Goal: Find contact information: Find contact information

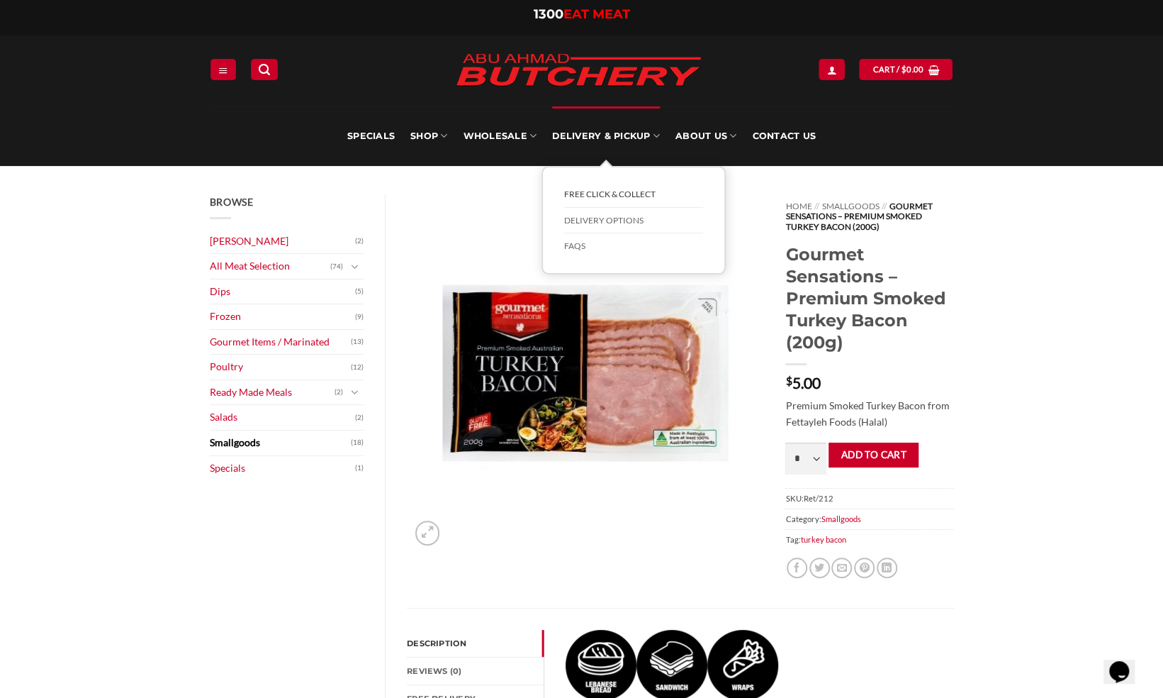
click at [595, 197] on link "FREE Click & Collect" at bounding box center [633, 194] width 139 height 26
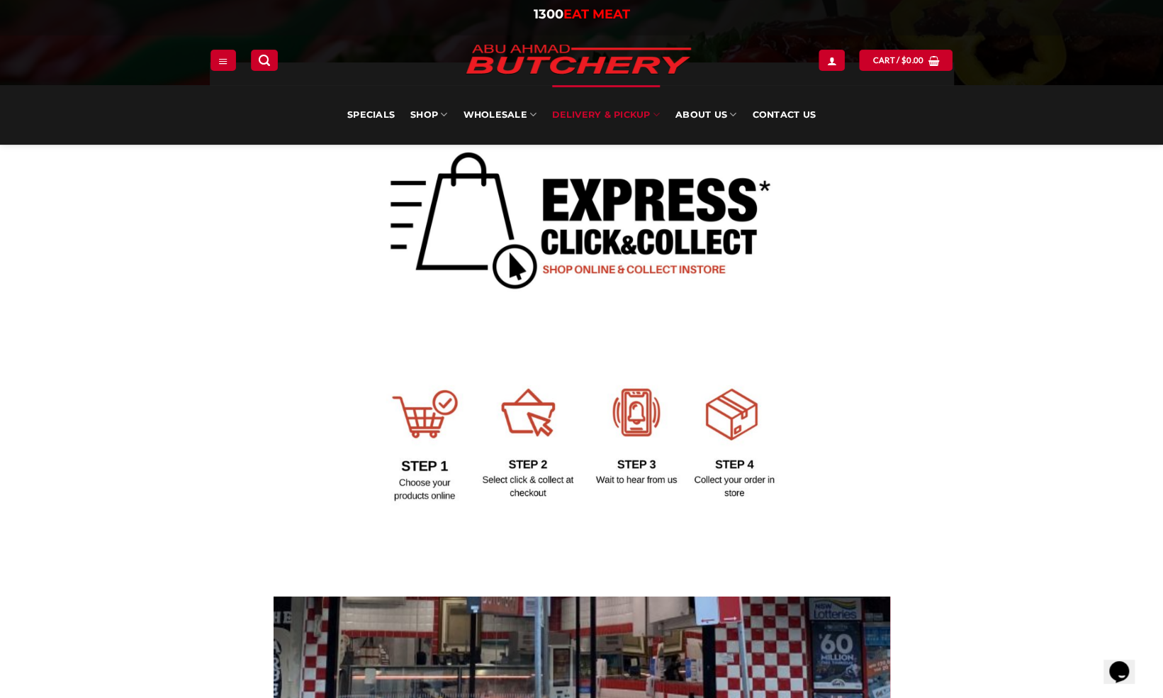
scroll to position [312, 0]
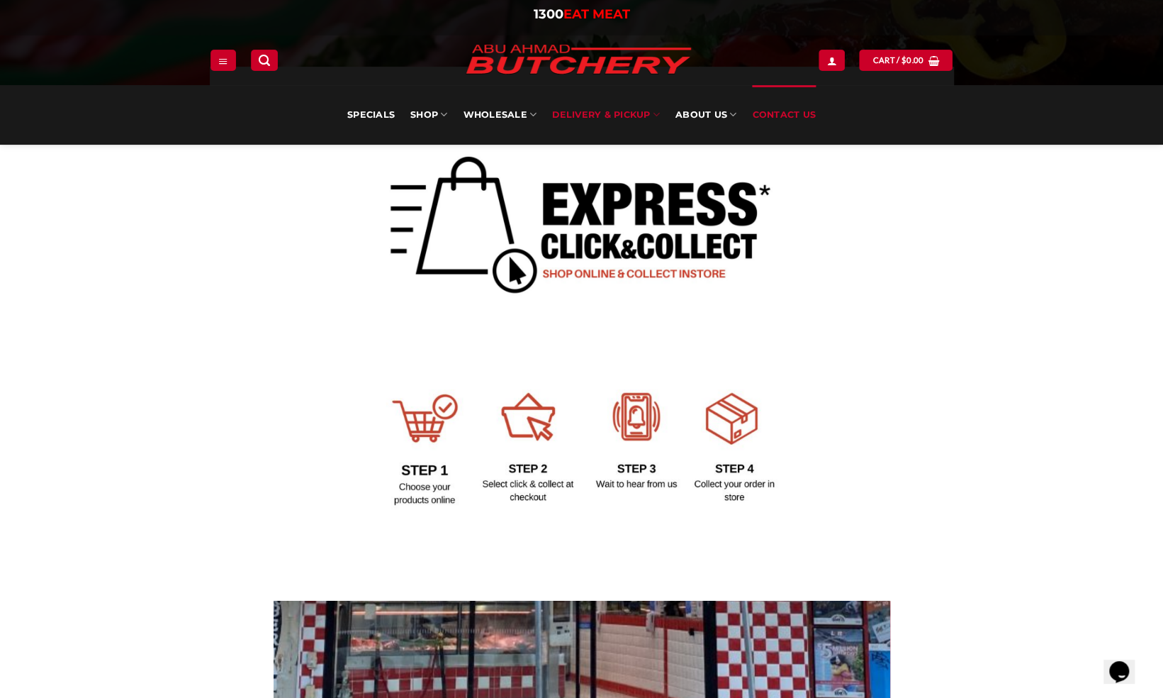
click at [773, 126] on link "Contact Us" at bounding box center [784, 115] width 64 height 60
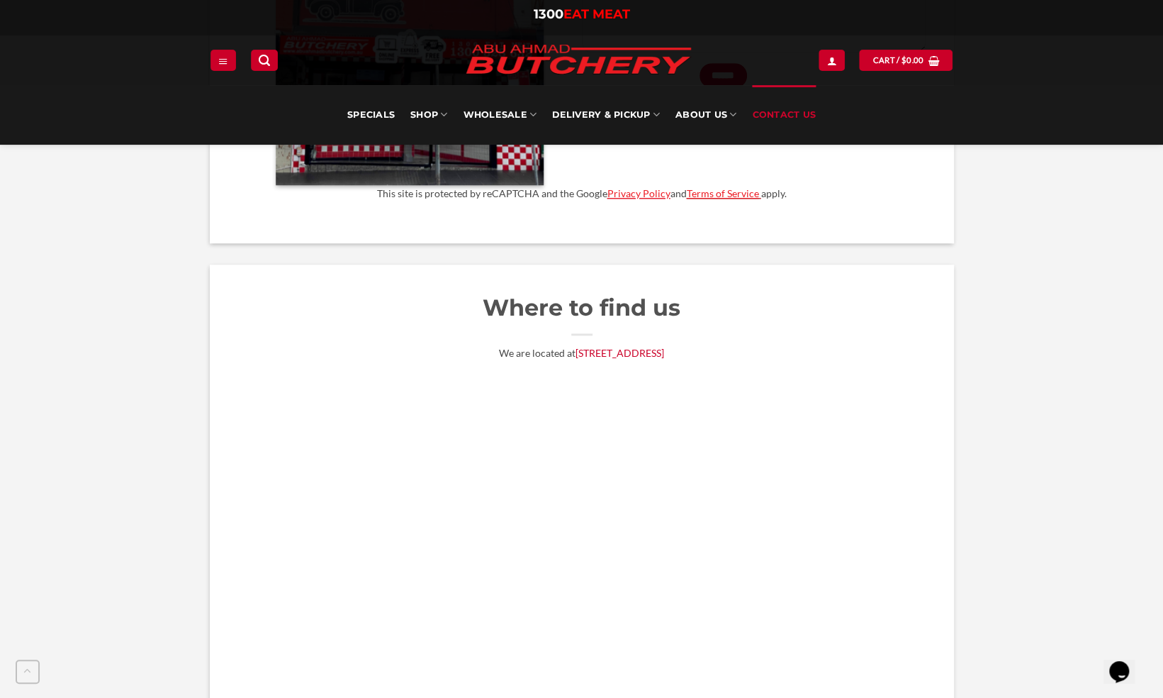
scroll to position [766, 0]
